Goal: Task Accomplishment & Management: Complete application form

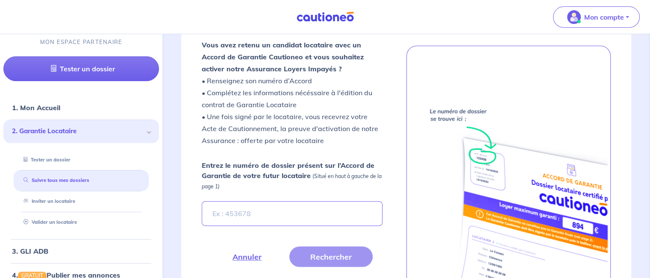
scroll to position [75, 0]
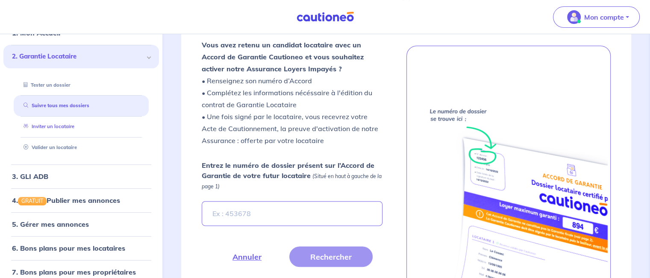
click at [64, 124] on link "Inviter un locataire" at bounding box center [47, 127] width 54 height 6
select select "FR"
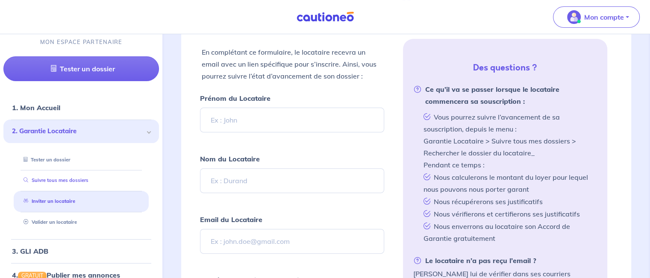
click at [74, 178] on link "Suivre tous mes dossiers" at bounding box center [54, 181] width 68 height 6
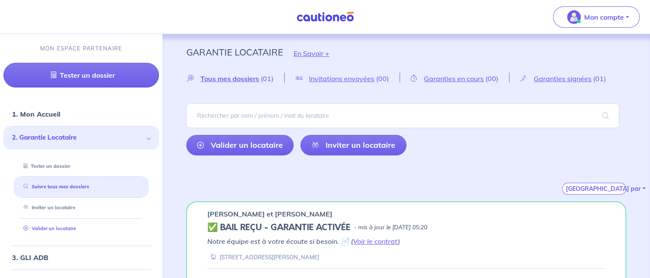
click at [63, 230] on link "Valider un locataire" at bounding box center [48, 229] width 56 height 6
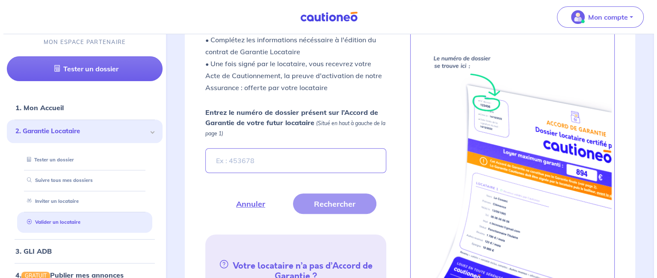
scroll to position [315, 0]
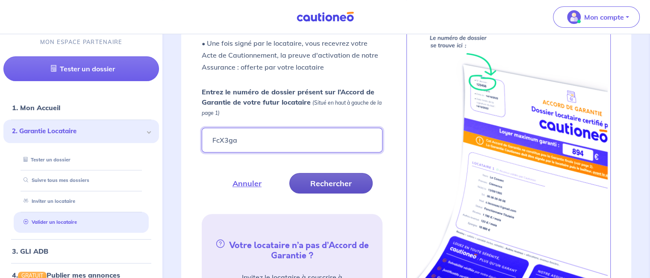
type input "FcX3ga"
click at [356, 189] on button "Rechercher" at bounding box center [330, 183] width 83 height 21
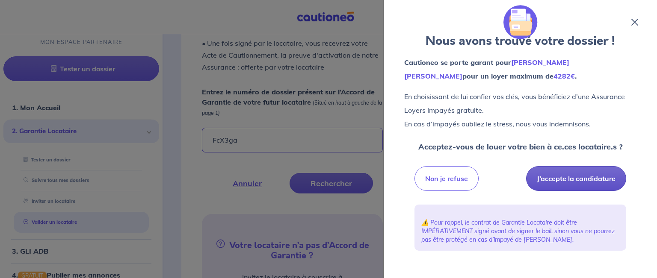
click at [581, 174] on button "J’accepte la candidature" at bounding box center [576, 178] width 100 height 25
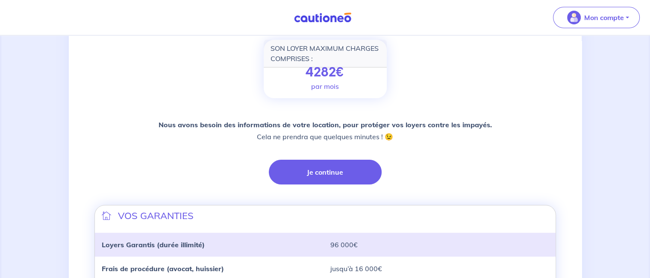
scroll to position [127, 0]
